Goal: Transaction & Acquisition: Purchase product/service

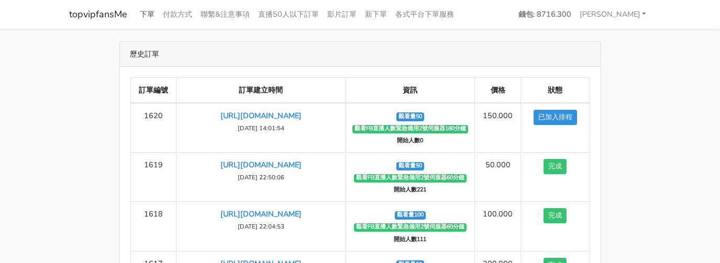
click at [141, 10] on link "下單" at bounding box center [147, 14] width 23 height 20
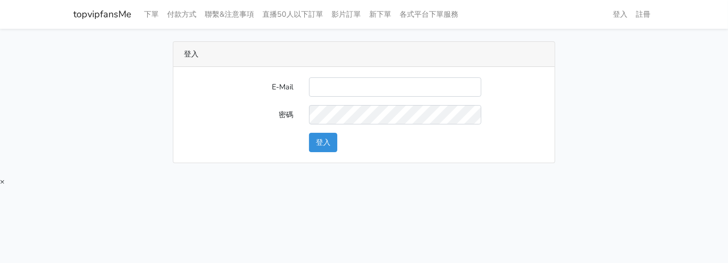
click at [359, 79] on input "E-Mail" at bounding box center [395, 87] width 172 height 19
click at [357, 85] on input "E-Mail" at bounding box center [395, 87] width 172 height 19
type input "twtop123@uahoo.com.tw"
click at [325, 152] on div "E-Mail twtop123@uahoo.com.tw 密碼 登入" at bounding box center [363, 115] width 381 height 96
click at [328, 150] on button "登入" at bounding box center [323, 142] width 28 height 19
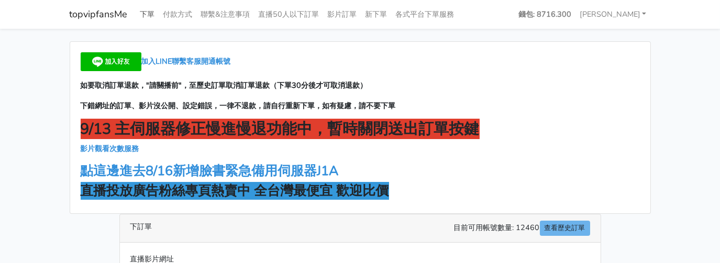
click at [147, 16] on link "下單" at bounding box center [147, 14] width 23 height 20
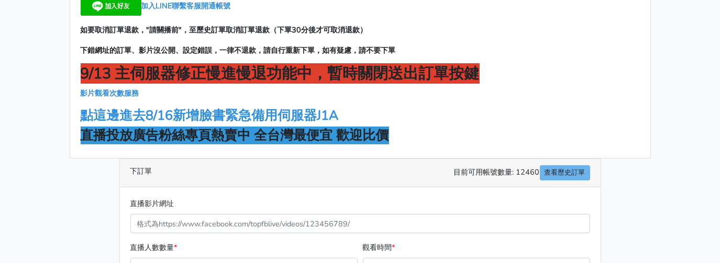
scroll to position [52, 0]
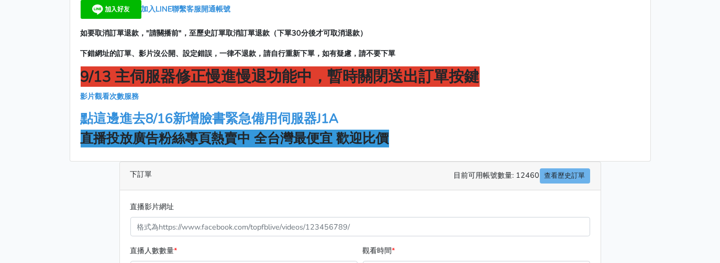
click at [206, 136] on strong "直播投放廣告粉絲專頁熱賣中 全台灣最便宜 歡迎比價" at bounding box center [235, 139] width 308 height 18
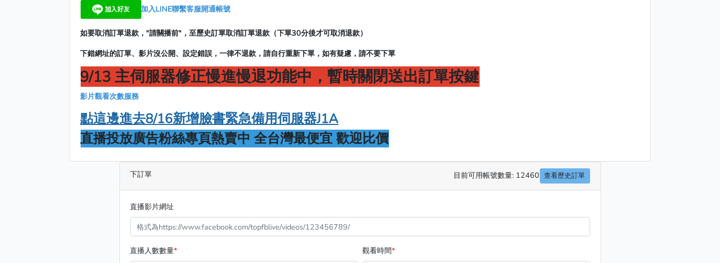
click at [209, 117] on strong "點這邊進去8/16新增臉書緊急備用伺服器J1A" at bounding box center [210, 119] width 258 height 18
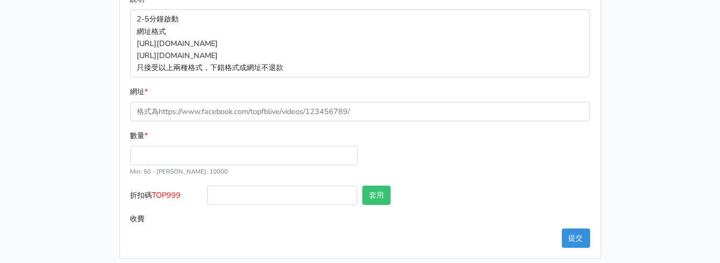
scroll to position [209, 0]
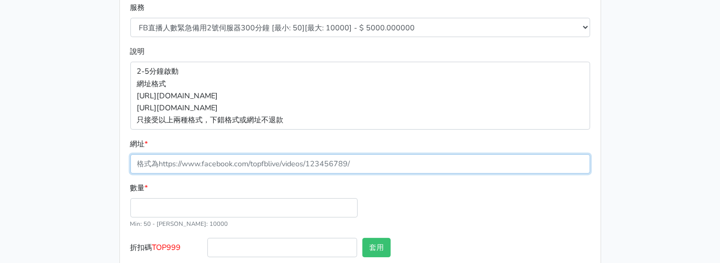
click at [202, 162] on input "網址 *" at bounding box center [360, 163] width 460 height 19
paste input "[URL][DOMAIN_NAME]"
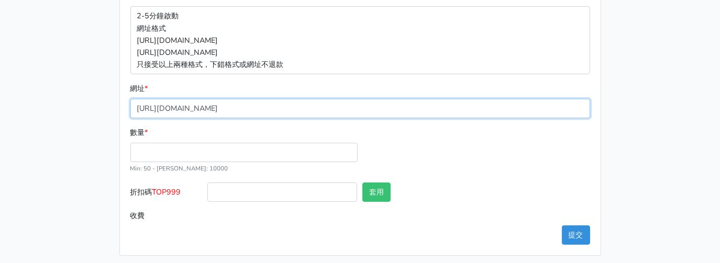
scroll to position [269, 0]
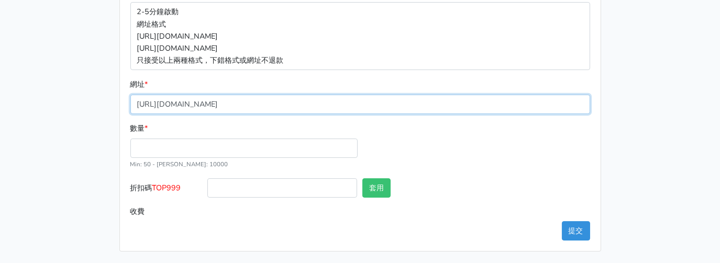
type input "[URL][DOMAIN_NAME]"
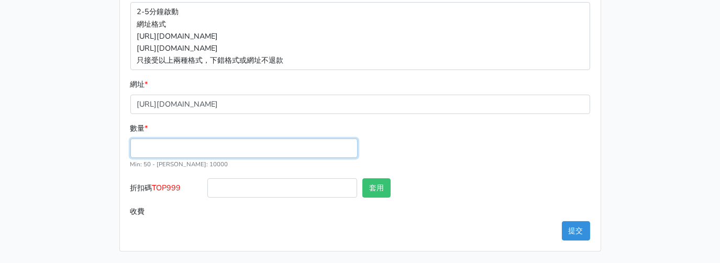
click at [169, 142] on input "數量 *" at bounding box center [243, 148] width 227 height 19
type input "50"
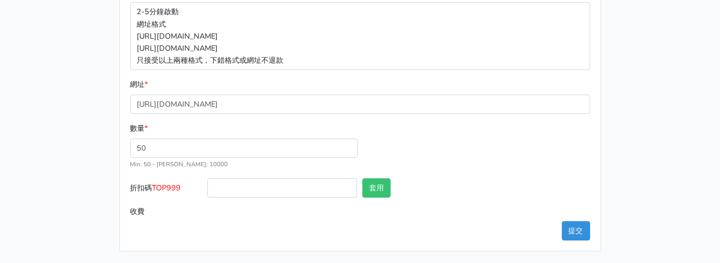
type input "250.000"
click at [200, 133] on div "數量 * 50 Min: 50 - [PERSON_NAME]: 10000" at bounding box center [244, 147] width 233 height 48
